Goal: Task Accomplishment & Management: Complete application form

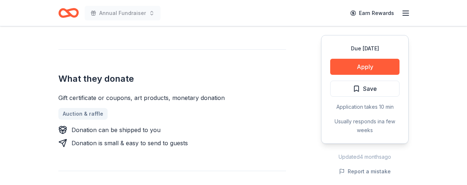
scroll to position [250, 0]
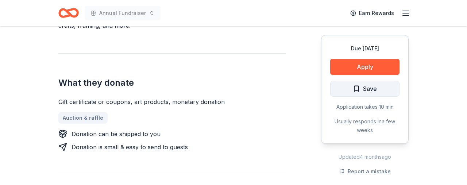
click at [370, 88] on span "Save" at bounding box center [370, 88] width 14 height 9
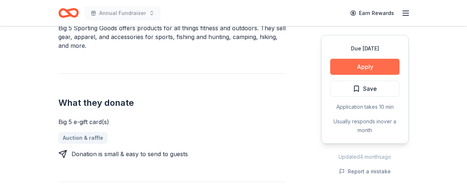
scroll to position [257, 0]
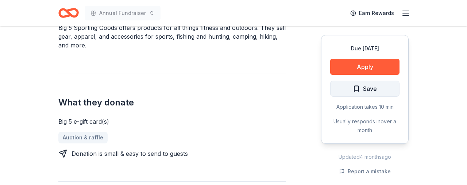
click at [375, 90] on span "Save" at bounding box center [370, 88] width 14 height 9
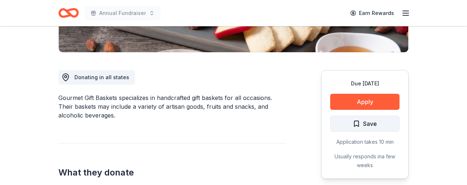
scroll to position [170, 0]
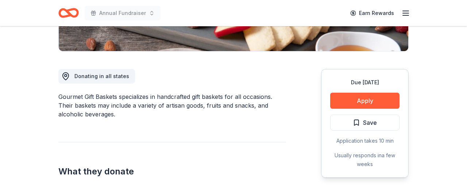
click at [373, 124] on span "Save" at bounding box center [370, 122] width 14 height 9
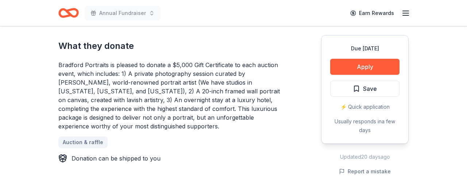
scroll to position [316, 0]
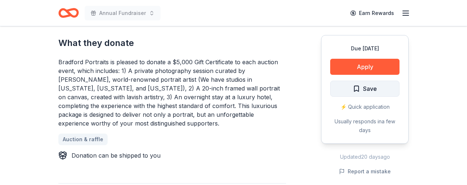
click at [368, 90] on span "Save" at bounding box center [370, 88] width 14 height 9
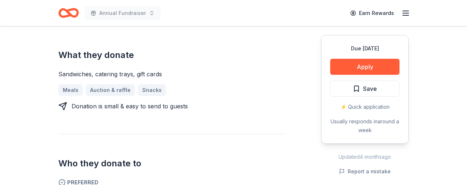
scroll to position [303, 0]
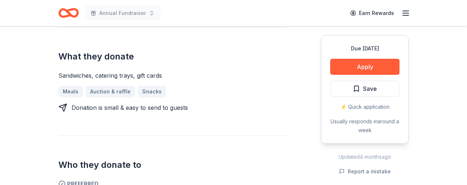
click at [371, 89] on span "Save" at bounding box center [370, 88] width 14 height 9
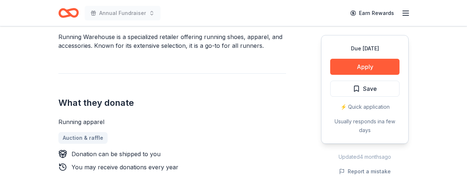
scroll to position [236, 0]
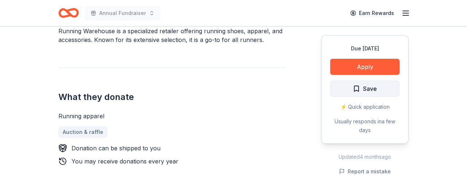
click at [373, 88] on span "Save" at bounding box center [370, 88] width 14 height 9
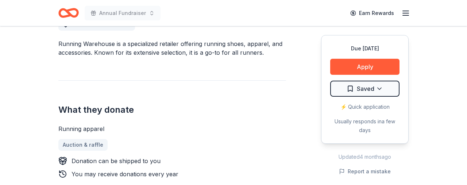
scroll to position [222, 0]
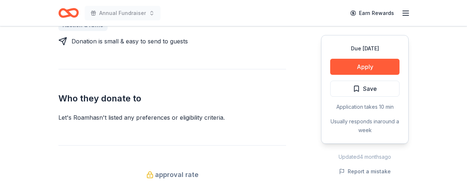
scroll to position [370, 0]
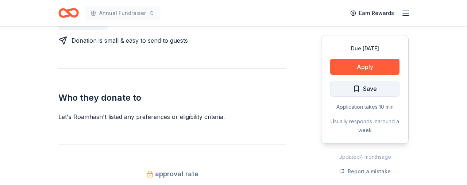
click at [362, 91] on span "Save" at bounding box center [365, 88] width 24 height 9
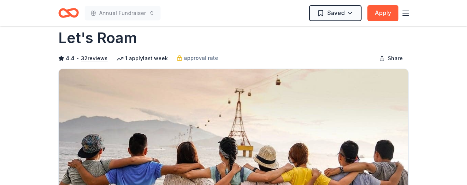
scroll to position [0, 0]
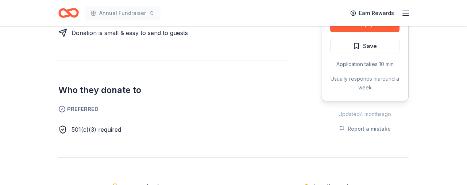
scroll to position [398, 0]
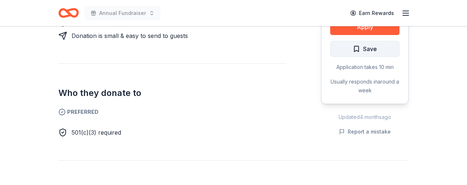
click at [384, 46] on button "Save" at bounding box center [364, 49] width 69 height 16
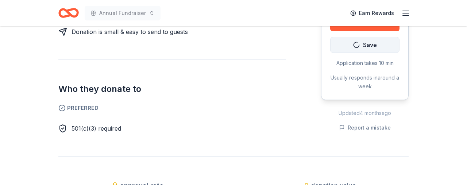
scroll to position [402, 0]
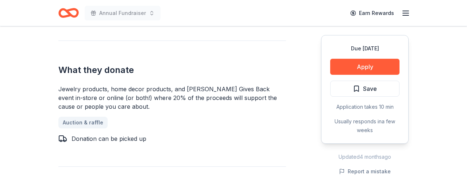
scroll to position [326, 0]
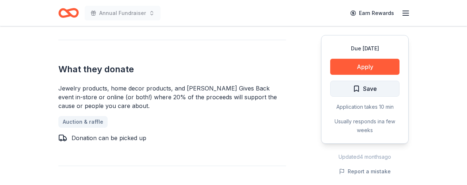
click at [379, 90] on button "Save" at bounding box center [364, 89] width 69 height 16
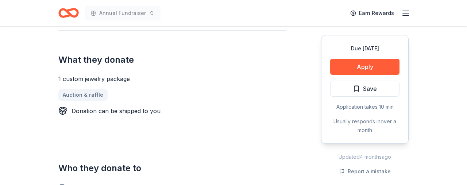
scroll to position [272, 0]
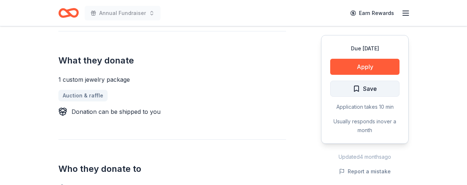
click at [375, 89] on span "Save" at bounding box center [370, 88] width 14 height 9
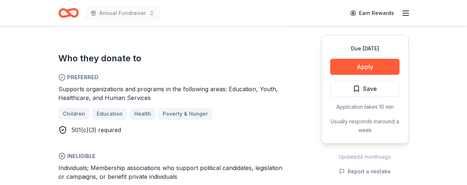
scroll to position [376, 0]
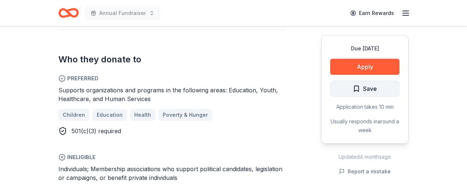
click at [370, 88] on span "Save" at bounding box center [370, 88] width 14 height 9
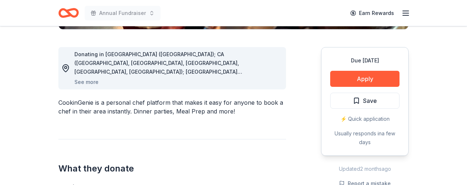
scroll to position [186, 0]
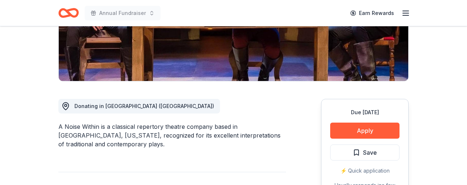
scroll to position [141, 0]
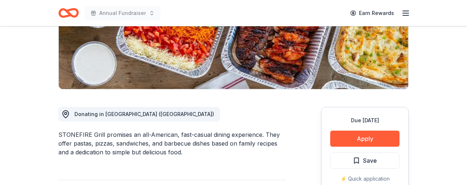
scroll to position [133, 0]
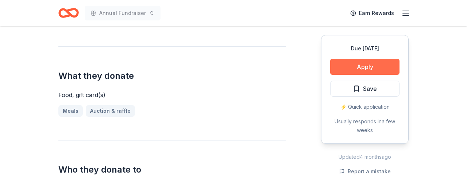
scroll to position [258, 0]
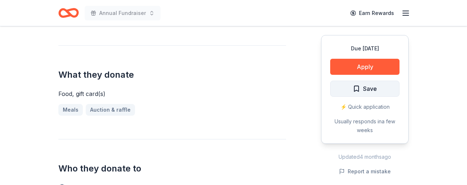
click at [367, 90] on span "Save" at bounding box center [370, 88] width 14 height 9
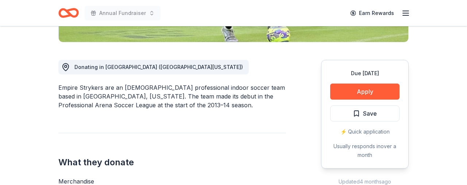
scroll to position [180, 0]
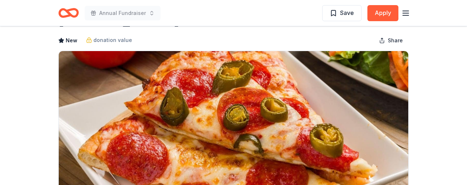
scroll to position [25, 0]
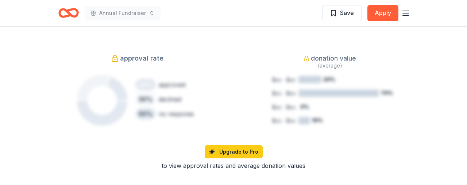
scroll to position [560, 0]
click at [380, 12] on button "Apply" at bounding box center [382, 13] width 31 height 16
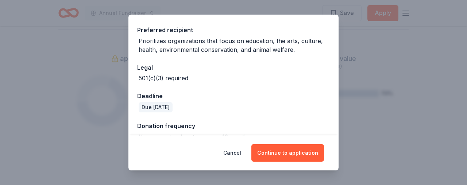
scroll to position [120, 0]
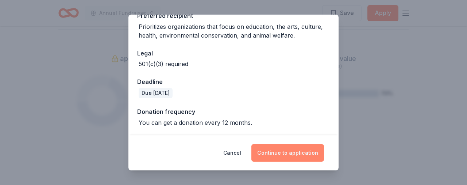
click at [284, 152] on button "Continue to application" at bounding box center [287, 153] width 73 height 18
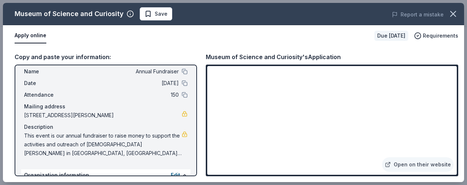
scroll to position [0, 0]
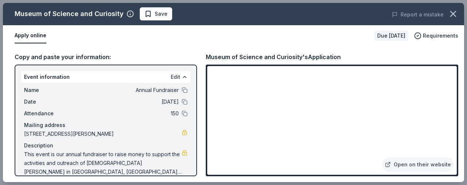
click at [177, 76] on button "Edit" at bounding box center [175, 77] width 9 height 9
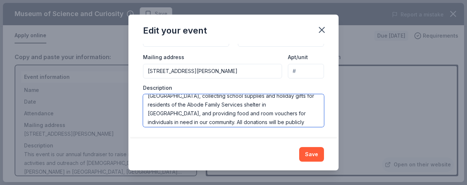
scroll to position [61, 0]
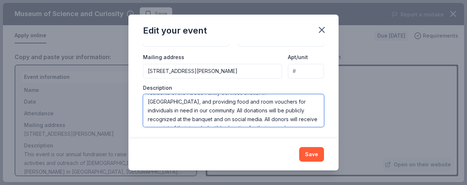
drag, startPoint x: 148, startPoint y: 102, endPoint x: 296, endPoint y: 129, distance: 151.0
click at [296, 129] on div "Changes made here will update the Event too. Update donors you've applied to Le…" at bounding box center [233, 91] width 210 height 95
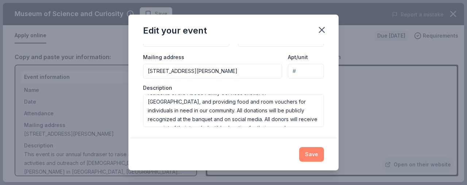
click at [311, 156] on button "Save" at bounding box center [311, 154] width 25 height 15
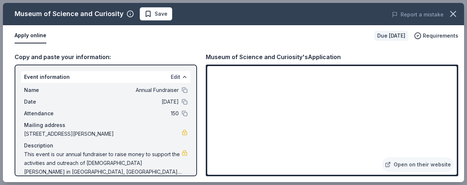
click at [173, 78] on button "Edit" at bounding box center [175, 77] width 9 height 9
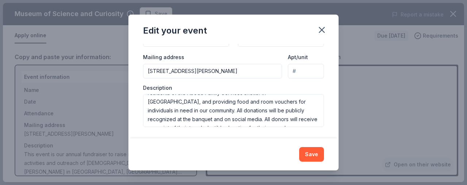
click at [313, 155] on button "Save" at bounding box center [311, 154] width 25 height 15
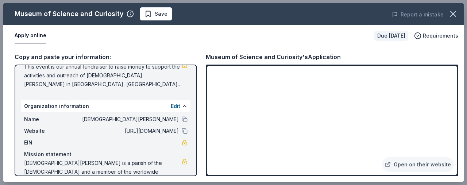
scroll to position [106, 0]
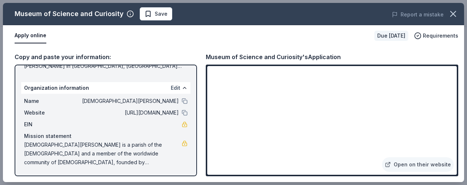
click at [175, 87] on button "Edit" at bounding box center [175, 88] width 9 height 9
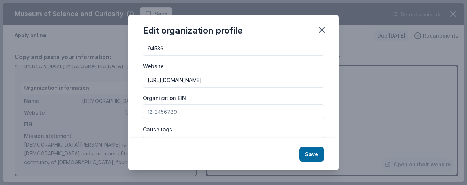
scroll to position [55, 0]
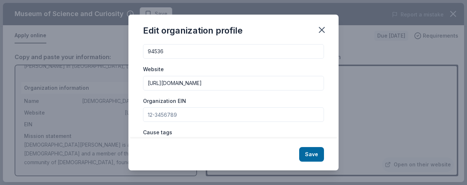
drag, startPoint x: 146, startPoint y: 82, endPoint x: 277, endPoint y: 90, distance: 130.4
click at [277, 90] on input "[URL][DOMAIN_NAME]" at bounding box center [233, 83] width 181 height 15
click at [313, 154] on button "Save" at bounding box center [311, 154] width 25 height 15
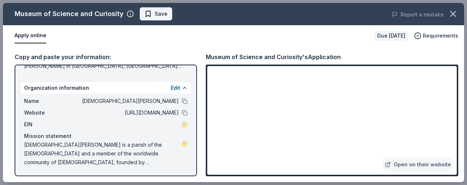
click at [155, 16] on span "Save" at bounding box center [161, 13] width 13 height 9
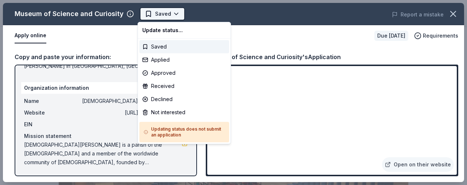
click at [175, 14] on html "Annual Fundraiser Saved Apply Due in 95 days Share Museum of Science and Curios…" at bounding box center [233, 92] width 467 height 185
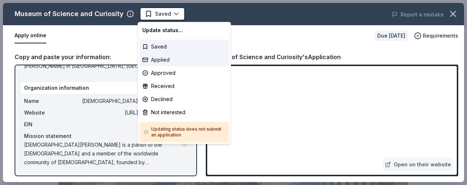
click at [157, 62] on div "Applied" at bounding box center [184, 59] width 90 height 13
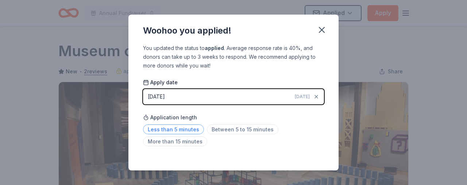
click at [182, 128] on span "Less than 5 minutes" at bounding box center [173, 129] width 61 height 10
click at [321, 30] on icon "button" at bounding box center [321, 29] width 5 height 5
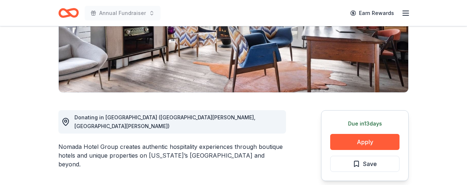
scroll to position [135, 0]
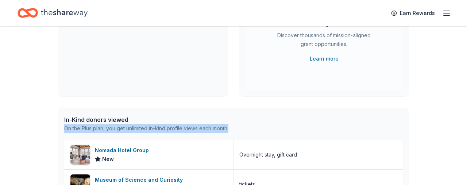
drag, startPoint x: 337, startPoint y: 127, endPoint x: 335, endPoint y: 119, distance: 7.9
click at [335, 119] on div "In-Kind donors viewed On the Plus plan, you get unlimited in-kind profile views…" at bounding box center [233, 124] width 350 height 32
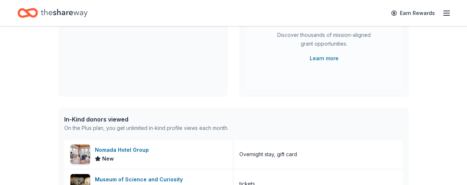
click at [401, 112] on div "In-Kind donors viewed On the Plus plan, you get unlimited in-kind profile views…" at bounding box center [233, 124] width 350 height 32
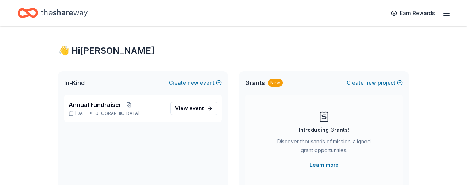
scroll to position [0, 0]
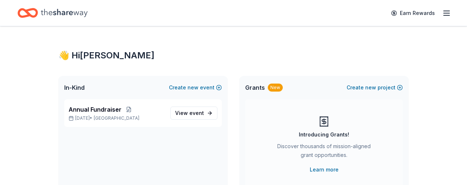
click at [445, 14] on icon "button" at bounding box center [446, 13] width 9 height 9
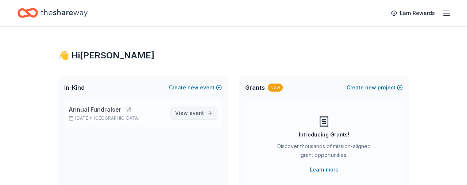
click at [200, 116] on span "event" at bounding box center [196, 113] width 15 height 6
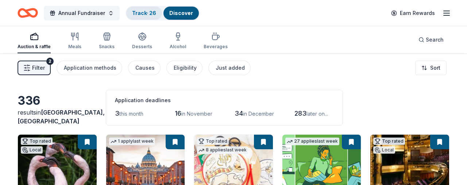
click at [139, 11] on link "Track · 26" at bounding box center [144, 13] width 24 height 6
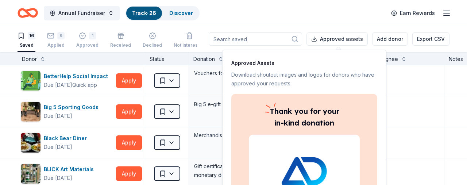
scroll to position [0, 0]
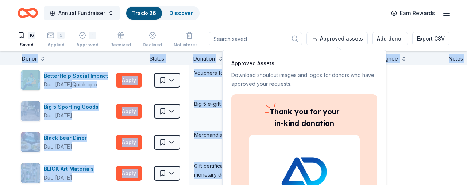
drag, startPoint x: 342, startPoint y: 58, endPoint x: 301, endPoint y: 19, distance: 57.3
click at [301, 18] on body "Annual Fundraiser Track · 26 Discover Earn Rewards 16 Saved 9 Applied 1 Approve…" at bounding box center [233, 92] width 467 height 185
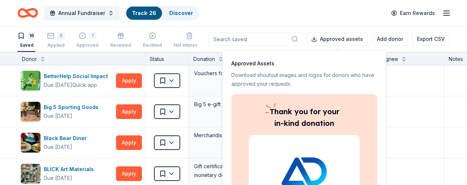
click at [372, 134] on div "Thank you for your in-kind donation" at bounding box center [304, 167] width 146 height 146
click at [299, 61] on p "Approved Assets" at bounding box center [304, 63] width 146 height 9
click at [127, 81] on button "Apply" at bounding box center [129, 80] width 26 height 15
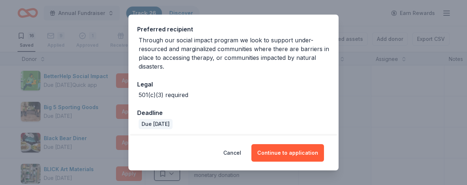
scroll to position [109, 0]
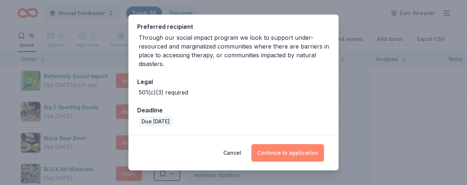
click at [294, 154] on button "Continue to application" at bounding box center [287, 153] width 73 height 18
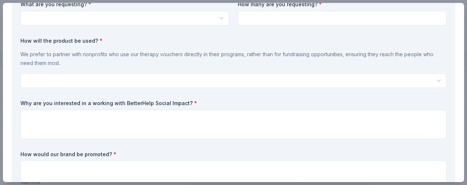
scroll to position [0, 0]
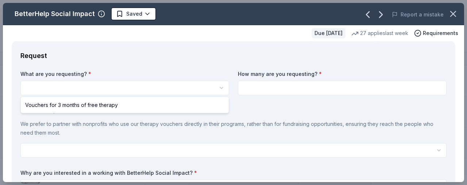
click at [54, 87] on html "Annual Fundraiser Track · 26 Discover Earn Rewards 16 Saved 9 Applied 1 Approve…" at bounding box center [233, 92] width 467 height 185
select select "Vouchers for 3 months of free therapy"
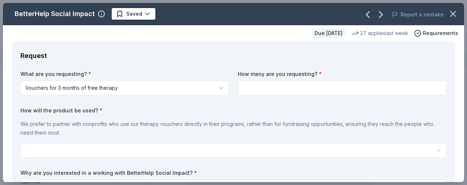
click at [258, 93] on input at bounding box center [342, 88] width 209 height 15
type input "1"
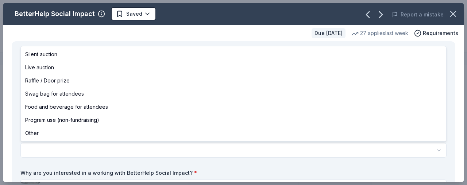
click at [50, 150] on html "Annual Fundraiser Track · 26 Discover Earn Rewards 16 Saved 9 Applied 1 Approve…" at bounding box center [233, 92] width 467 height 185
select select "silentAuction"
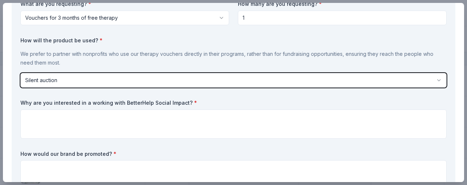
scroll to position [71, 0]
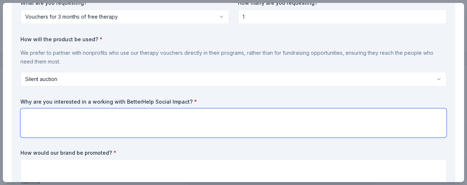
click at [32, 116] on textarea at bounding box center [233, 122] width 426 height 29
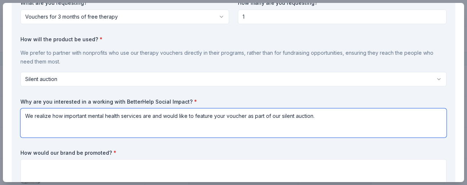
type textarea "We realize how important mental health services are and would like to feature y…"
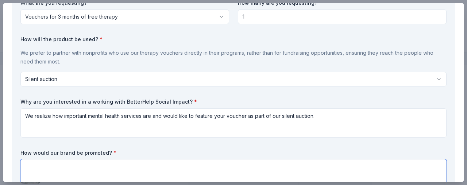
click at [32, 165] on textarea at bounding box center [233, 173] width 426 height 29
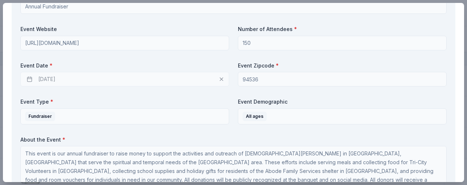
scroll to position [1, 0]
type textarea "Better Help will be highlighted as a valued donor at our silent auction table, …"
click at [225, 81] on div "[DATE]" at bounding box center [124, 79] width 209 height 15
click at [221, 79] on div "[DATE]" at bounding box center [124, 79] width 209 height 15
click at [51, 79] on div "[DATE]" at bounding box center [124, 79] width 209 height 15
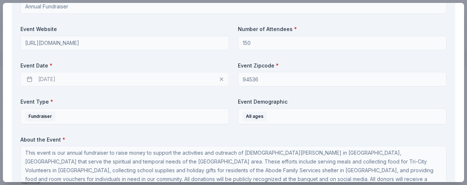
click at [51, 79] on div "[DATE]" at bounding box center [124, 79] width 209 height 15
click at [30, 78] on div "[DATE]" at bounding box center [124, 79] width 209 height 15
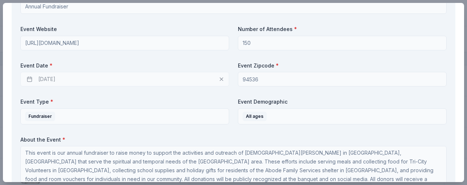
click at [30, 78] on div "02/14/2026" at bounding box center [124, 79] width 209 height 15
drag, startPoint x: 69, startPoint y: 76, endPoint x: 79, endPoint y: 77, distance: 9.9
click at [69, 76] on div "02/14/2026" at bounding box center [124, 79] width 209 height 15
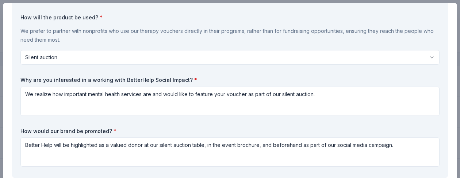
scroll to position [0, 0]
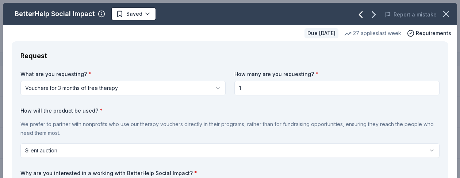
click at [363, 15] on icon "button" at bounding box center [361, 15] width 12 height 12
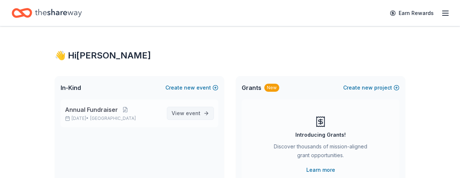
click at [194, 112] on span "event" at bounding box center [193, 113] width 15 height 6
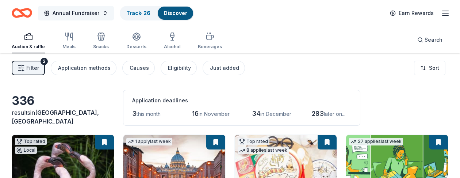
click at [103, 14] on button "Annual Fundraiser" at bounding box center [76, 13] width 76 height 15
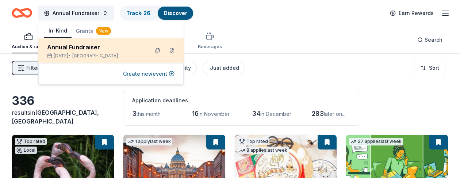
click at [157, 50] on button at bounding box center [157, 51] width 12 height 12
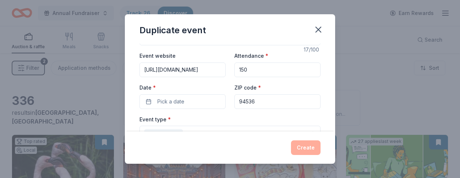
scroll to position [30, 0]
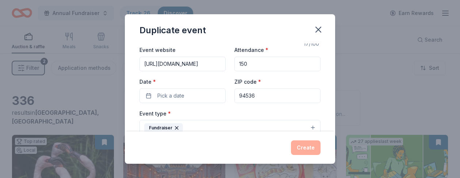
click at [255, 95] on input "94536" at bounding box center [277, 95] width 86 height 15
type input "94536"
click at [178, 97] on span "Pick a date" at bounding box center [170, 95] width 27 height 9
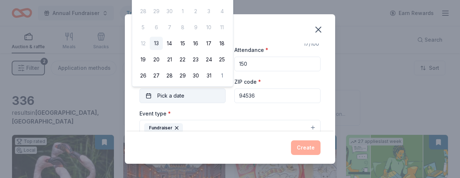
click at [182, 97] on span "Pick a date" at bounding box center [170, 95] width 27 height 9
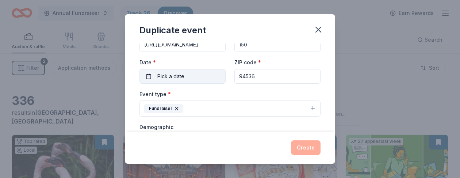
scroll to position [55, 0]
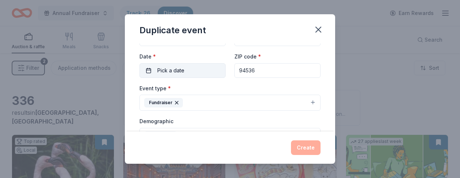
click at [163, 73] on span "Pick a date" at bounding box center [170, 70] width 27 height 9
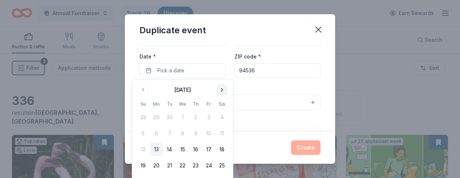
click at [223, 90] on button "Go to next month" at bounding box center [222, 90] width 10 height 10
click at [223, 89] on button "Go to next month" at bounding box center [222, 90] width 10 height 10
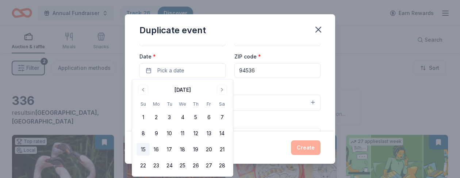
click at [142, 148] on button "15" at bounding box center [142, 149] width 13 height 13
click at [384, 91] on div "Duplicate event Event name * Annual Fundraiser 17 /100 Event website https://ww…" at bounding box center [230, 89] width 460 height 178
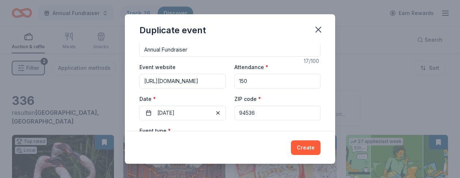
scroll to position [0, 0]
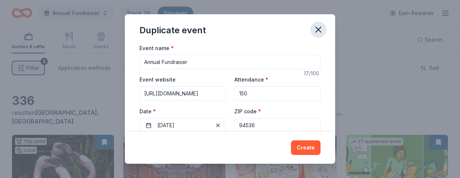
click at [318, 31] on icon "button" at bounding box center [318, 29] width 10 height 10
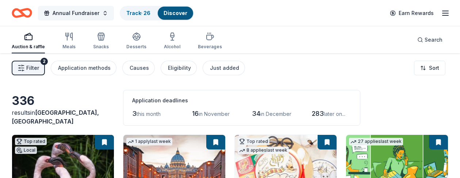
click at [103, 15] on button "Annual Fundraiser" at bounding box center [76, 13] width 76 height 15
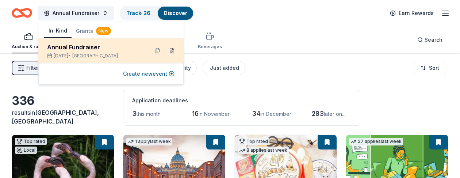
click at [172, 50] on button at bounding box center [172, 51] width 12 height 12
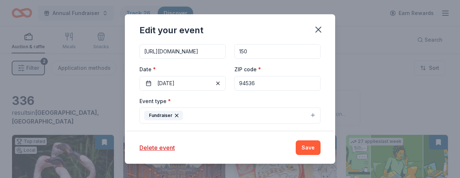
scroll to position [86, 0]
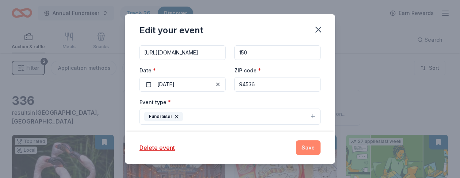
click at [310, 148] on button "Save" at bounding box center [307, 147] width 25 height 15
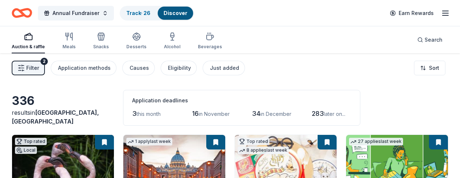
click at [391, 164] on img at bounding box center [397, 169] width 102 height 69
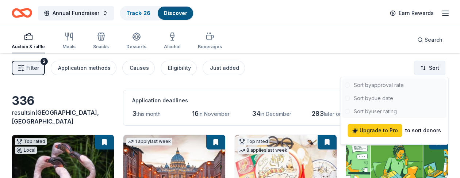
click at [432, 67] on html "Annual Fundraiser Track · 26 Discover Earn Rewards Auction & raffle Meals Snack…" at bounding box center [230, 89] width 460 height 178
click at [383, 99] on div at bounding box center [394, 97] width 105 height 39
click at [301, 64] on html "Annual Fundraiser Track · 26 Discover Earn Rewards Auction & raffle Meals Snack…" at bounding box center [230, 89] width 460 height 178
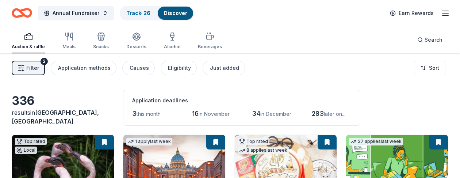
click at [28, 69] on span "Filter" at bounding box center [32, 67] width 13 height 9
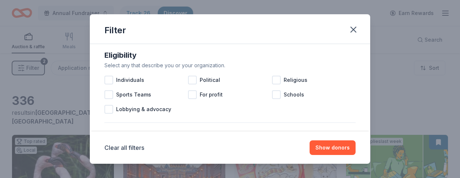
scroll to position [208, 0]
click at [275, 80] on div at bounding box center [276, 80] width 9 height 9
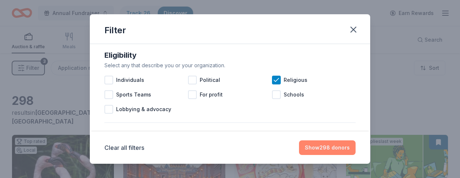
click at [335, 150] on button "Show 298 donors" at bounding box center [327, 147] width 57 height 15
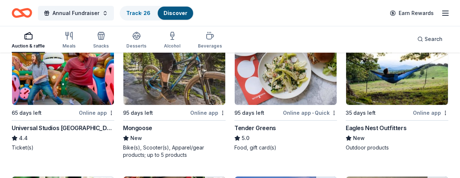
scroll to position [6740, 0]
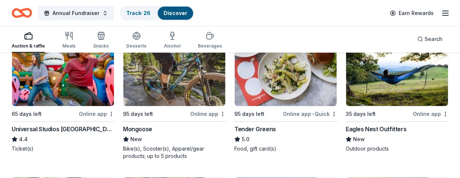
click at [432, 113] on div "Online app" at bounding box center [430, 113] width 35 height 9
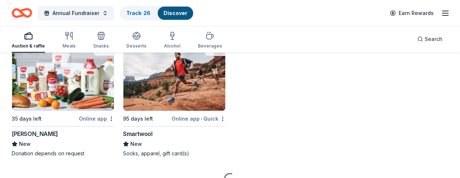
scroll to position [9324, 0]
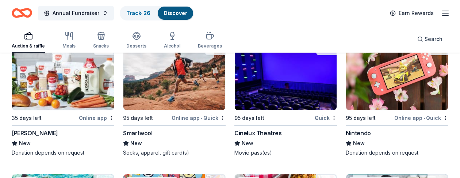
click at [89, 90] on img at bounding box center [63, 74] width 102 height 69
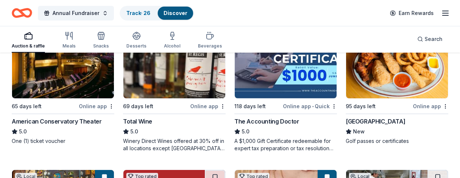
scroll to position [0, 0]
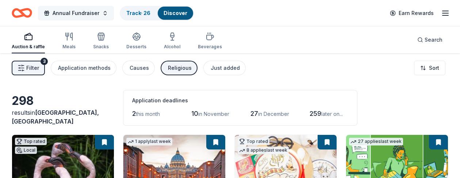
click at [103, 13] on button "Annual Fundraiser" at bounding box center [76, 13] width 76 height 15
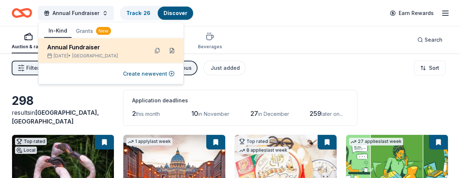
click at [173, 50] on button at bounding box center [172, 51] width 12 height 12
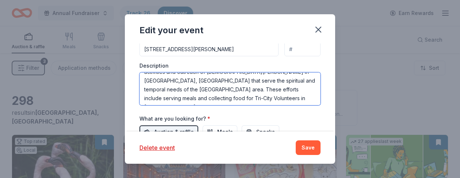
scroll to position [61, 0]
drag, startPoint x: 144, startPoint y: 79, endPoint x: 322, endPoint y: 111, distance: 180.5
click at [322, 111] on div "Update donors you've applied to Let donors know of any updates you've made sinc…" at bounding box center [230, 87] width 210 height 88
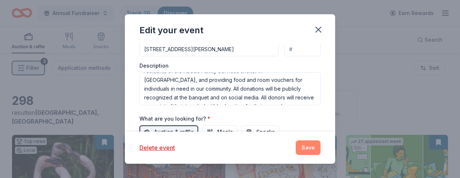
click at [312, 147] on button "Save" at bounding box center [307, 147] width 25 height 15
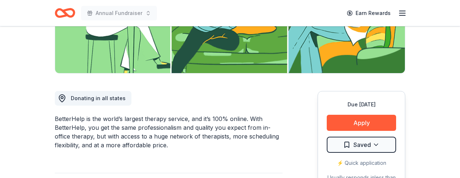
scroll to position [150, 0]
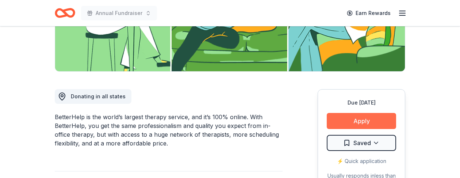
click at [367, 121] on button "Apply" at bounding box center [360, 121] width 69 height 16
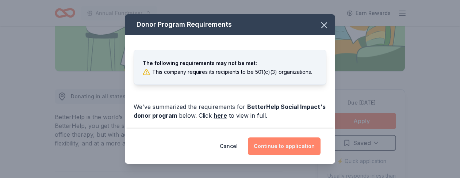
click at [299, 147] on button "Continue to application" at bounding box center [284, 146] width 73 height 18
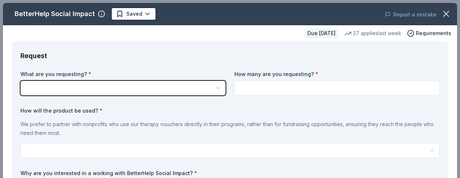
scroll to position [0, 0]
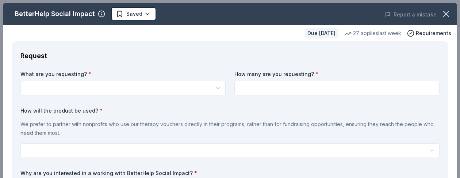
click at [217, 87] on html "Annual Fundraiser Saved Apply Due [DATE] Share BetterHelp Social Impact New 27 …" at bounding box center [230, 89] width 460 height 178
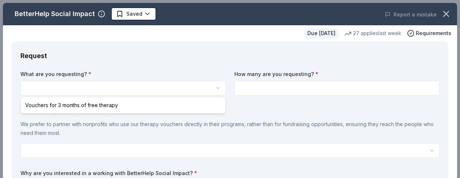
select select "Vouchers for 3 months of free therapy"
drag, startPoint x: 120, startPoint y: 107, endPoint x: 169, endPoint y: 109, distance: 48.9
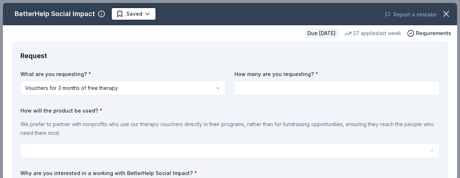
click at [264, 93] on input at bounding box center [336, 88] width 205 height 15
type input "1"
click at [52, 148] on html "Annual Fundraiser Saved Apply Due [DATE] Share BetterHelp Social Impact New 27 …" at bounding box center [230, 89] width 460 height 178
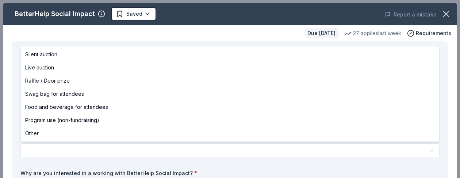
select select "silentAuction"
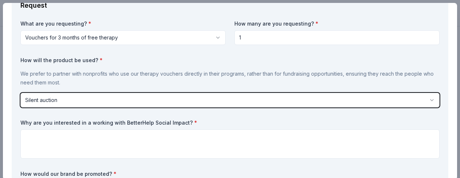
scroll to position [51, 0]
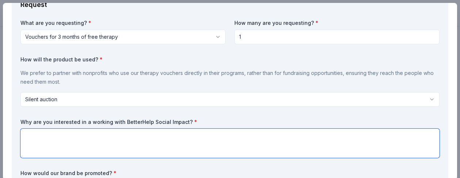
click at [39, 135] on textarea at bounding box center [229, 142] width 419 height 29
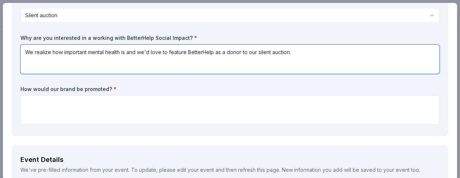
scroll to position [136, 0]
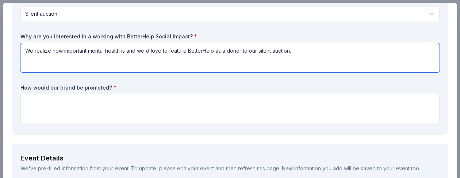
type textarea "We realize how important mental health is and we'd love to feature BetterHelp a…"
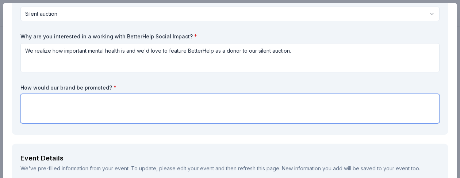
drag, startPoint x: 37, startPoint y: 100, endPoint x: 74, endPoint y: 112, distance: 39.1
click at [37, 100] on textarea at bounding box center [229, 108] width 419 height 29
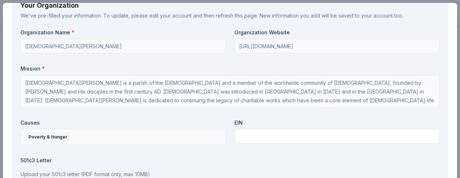
scroll to position [670, 0]
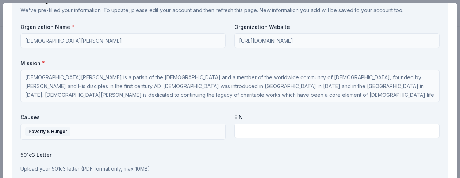
type textarea "BetterHelp will be recognized as a value donor at our silent auction display, i…"
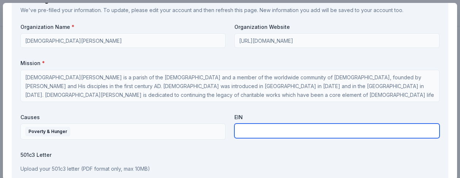
click at [242, 133] on input "text" at bounding box center [336, 130] width 205 height 15
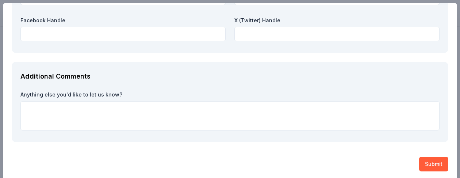
scroll to position [5, 0]
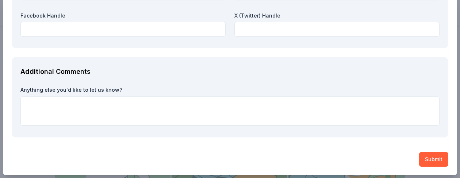
type input "[PHONE_NUMBER]"
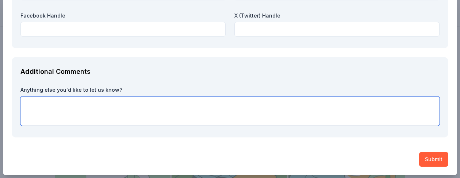
click at [30, 103] on textarea at bounding box center [229, 110] width 419 height 29
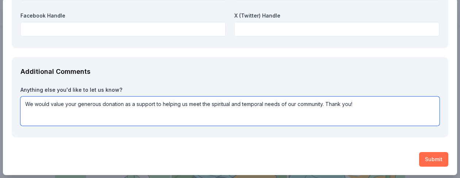
type textarea "We would value your generous donation as a support to helping us meet the spiri…"
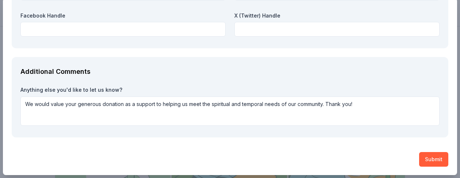
click at [435, 158] on button "Submit" at bounding box center [433, 159] width 29 height 15
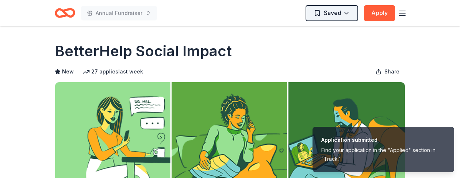
click at [347, 12] on html "Application submitted Find your application in the "Applied" section in "Track.…" at bounding box center [230, 89] width 460 height 178
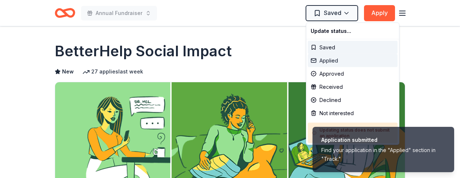
click at [329, 61] on div "Applied" at bounding box center [353, 60] width 90 height 13
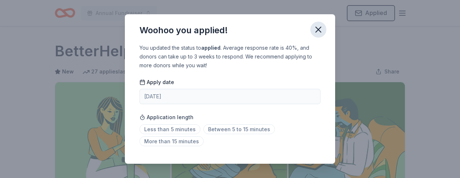
click at [319, 29] on icon "button" at bounding box center [318, 29] width 10 height 10
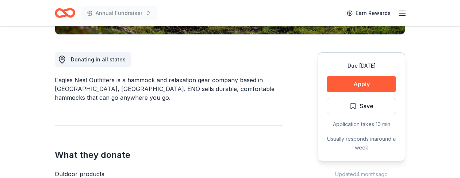
scroll to position [191, 0]
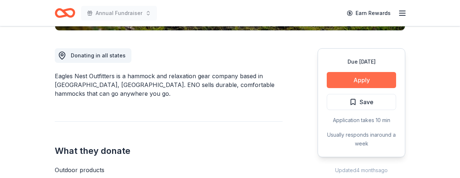
click at [354, 80] on button "Apply" at bounding box center [360, 80] width 69 height 16
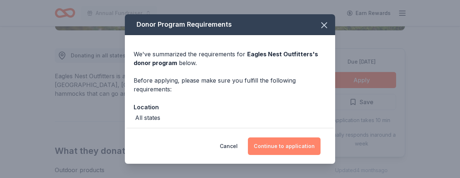
click at [277, 144] on button "Continue to application" at bounding box center [284, 146] width 73 height 18
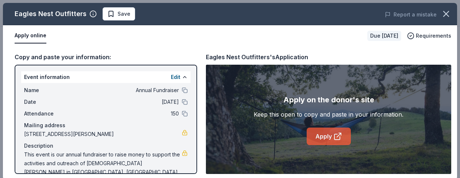
click at [329, 140] on link "Apply" at bounding box center [328, 136] width 44 height 18
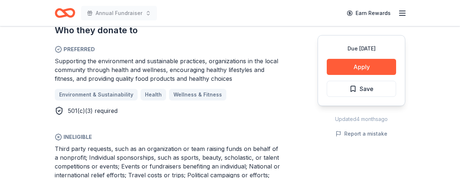
scroll to position [410, 0]
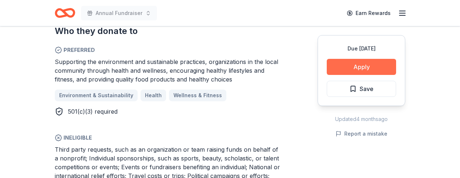
click at [368, 65] on button "Apply" at bounding box center [360, 67] width 69 height 16
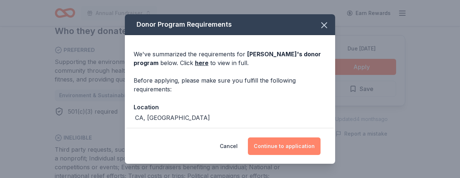
click at [289, 146] on button "Continue to application" at bounding box center [284, 146] width 73 height 18
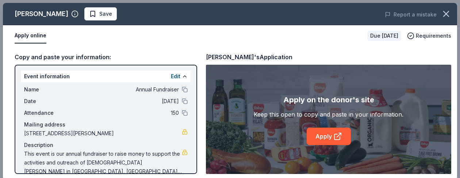
scroll to position [0, 0]
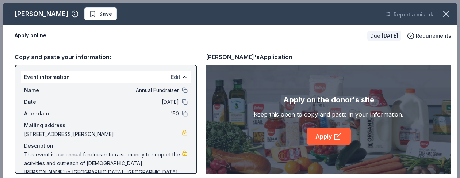
click at [176, 78] on button "Edit" at bounding box center [175, 77] width 9 height 9
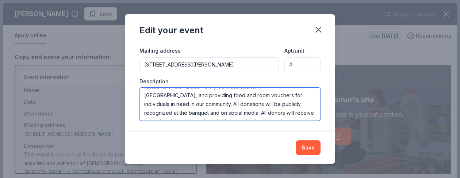
scroll to position [120, 0]
drag, startPoint x: 144, startPoint y: 94, endPoint x: 289, endPoint y: 134, distance: 150.4
click at [289, 134] on div "Edit your event Changes made here will update the Event too. Update donors you'…" at bounding box center [230, 89] width 210 height 150
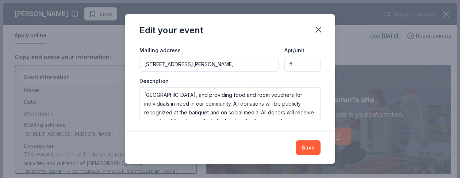
click at [310, 146] on button "Save" at bounding box center [307, 147] width 25 height 15
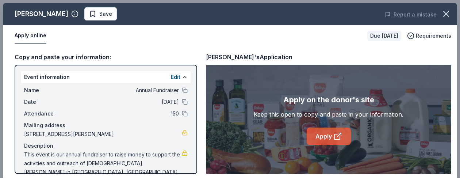
click at [325, 139] on link "Apply" at bounding box center [328, 136] width 44 height 18
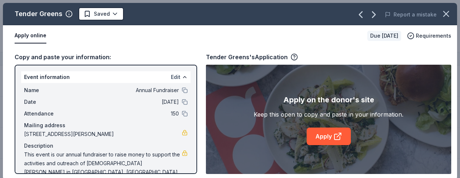
click at [175, 79] on button "Edit" at bounding box center [175, 77] width 9 height 9
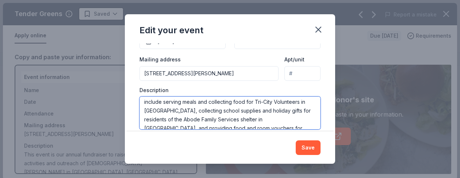
scroll to position [120, 0]
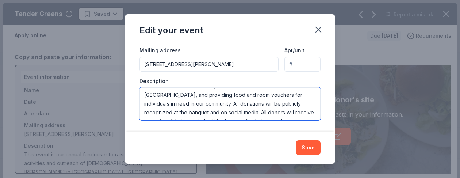
drag, startPoint x: 144, startPoint y: 103, endPoint x: 244, endPoint y: 134, distance: 104.7
click at [244, 134] on div "Edit your event Changes made here will update the Event too. Update donors you'…" at bounding box center [230, 89] width 210 height 150
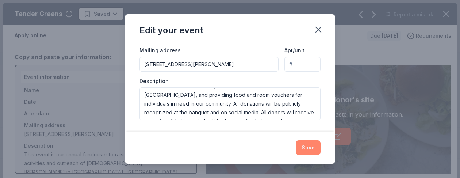
click at [305, 147] on button "Save" at bounding box center [307, 147] width 25 height 15
